Goal: Leave review/rating

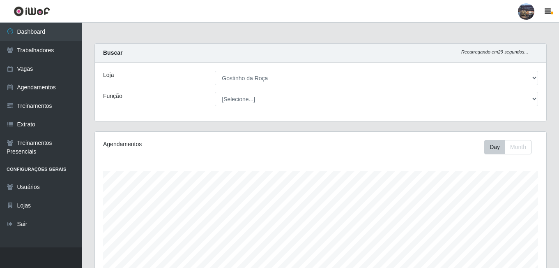
select select "303"
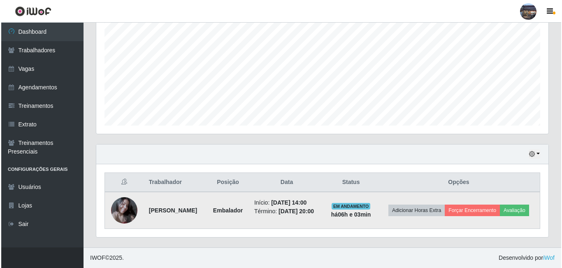
scroll to position [171, 452]
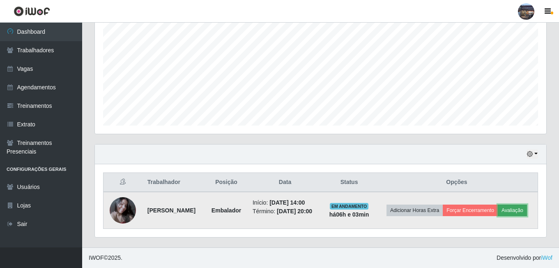
click at [498, 210] on button "Avaliação" at bounding box center [512, 210] width 29 height 12
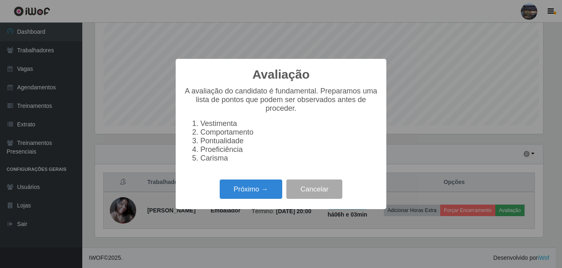
scroll to position [171, 448]
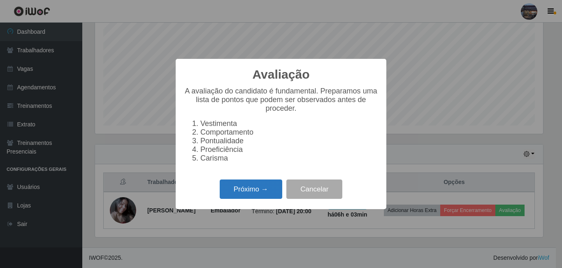
click at [250, 189] on button "Próximo →" at bounding box center [251, 188] width 62 height 19
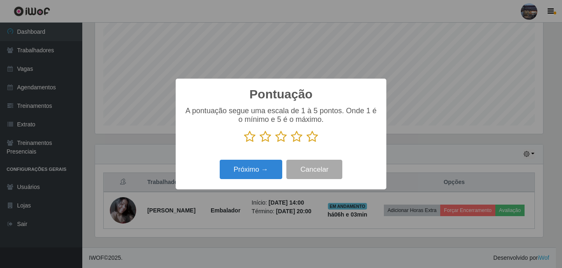
scroll to position [175, 0]
click at [313, 137] on icon at bounding box center [312, 136] width 12 height 12
click at [306, 143] on input "radio" at bounding box center [306, 143] width 0 height 0
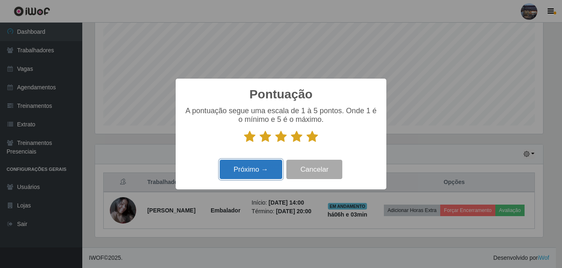
click at [256, 168] on button "Próximo →" at bounding box center [251, 169] width 62 height 19
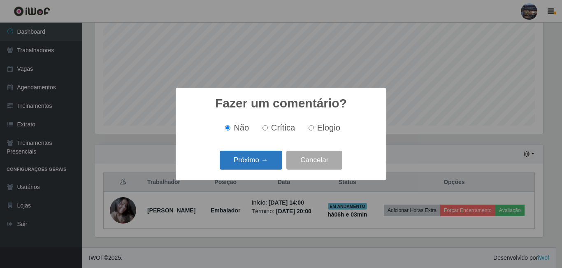
click at [256, 167] on button "Próximo →" at bounding box center [251, 159] width 62 height 19
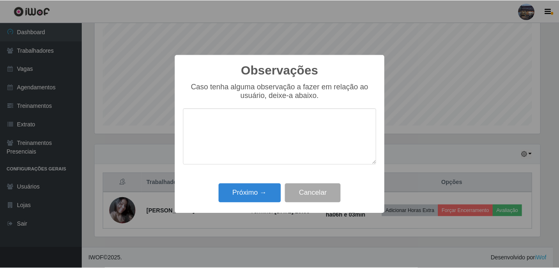
scroll to position [410914, 410637]
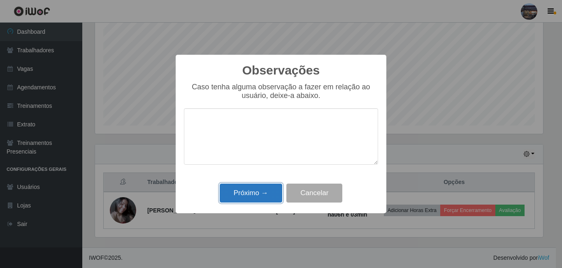
click at [252, 199] on button "Próximo →" at bounding box center [251, 192] width 62 height 19
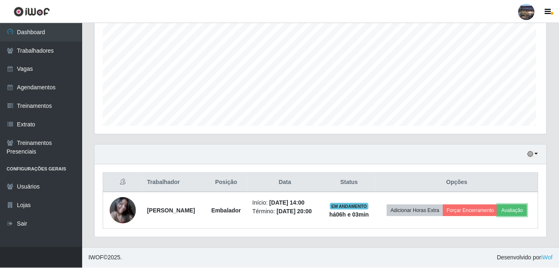
scroll to position [171, 452]
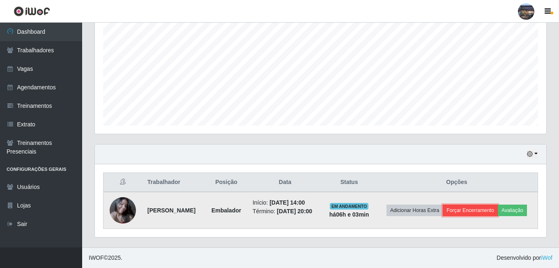
click at [498, 207] on button "Forçar Encerramento" at bounding box center [470, 210] width 55 height 12
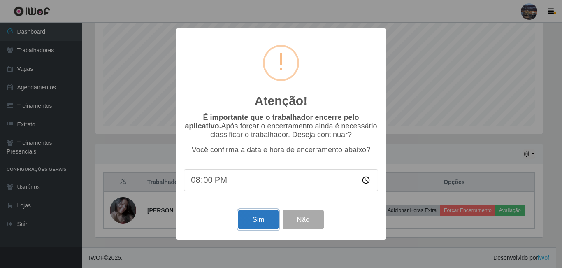
click at [262, 217] on button "Sim" at bounding box center [258, 219] width 40 height 19
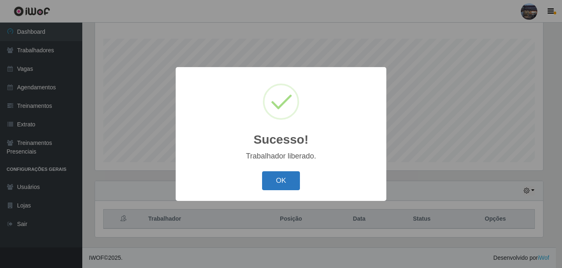
click at [289, 182] on button "OK" at bounding box center [281, 180] width 38 height 19
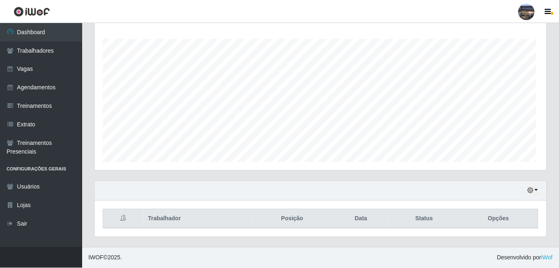
scroll to position [171, 452]
